Goal: Use online tool/utility: Utilize a website feature to perform a specific function

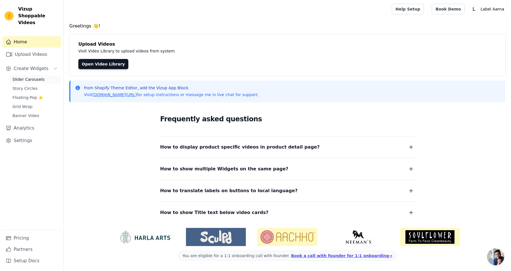
click at [26, 77] on span "Slider Carousels" at bounding box center [28, 80] width 32 height 6
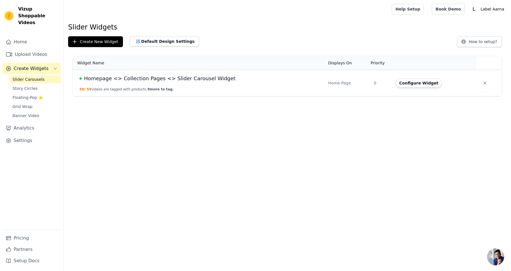
click at [159, 75] on span "Homepage <> Collection Pages <> Slider Carousel Widget" at bounding box center [159, 79] width 151 height 8
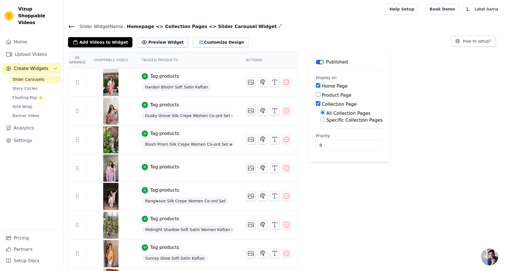
click at [154, 43] on button "Preview Widget" at bounding box center [162, 42] width 51 height 10
click at [199, 41] on button "Customize Design" at bounding box center [221, 42] width 56 height 10
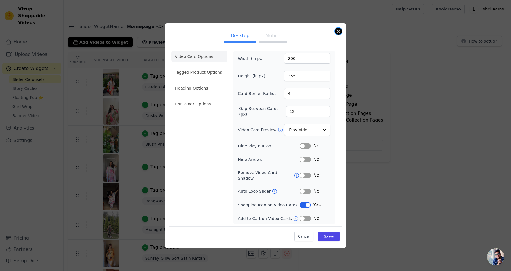
click at [338, 31] on button "Close modal" at bounding box center [338, 31] width 7 height 7
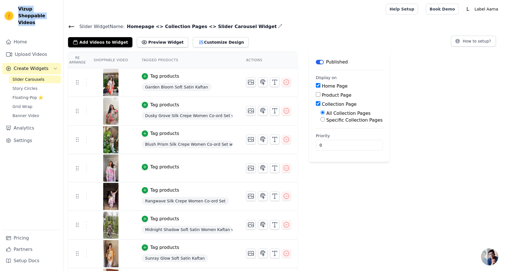
drag, startPoint x: 39, startPoint y: 16, endPoint x: 18, endPoint y: 9, distance: 21.9
click at [18, 9] on span "Vizup Shoppable Videos" at bounding box center [38, 16] width 41 height 20
copy span "Vizup Shoppable Videos"
